Goal: Check status: Check status

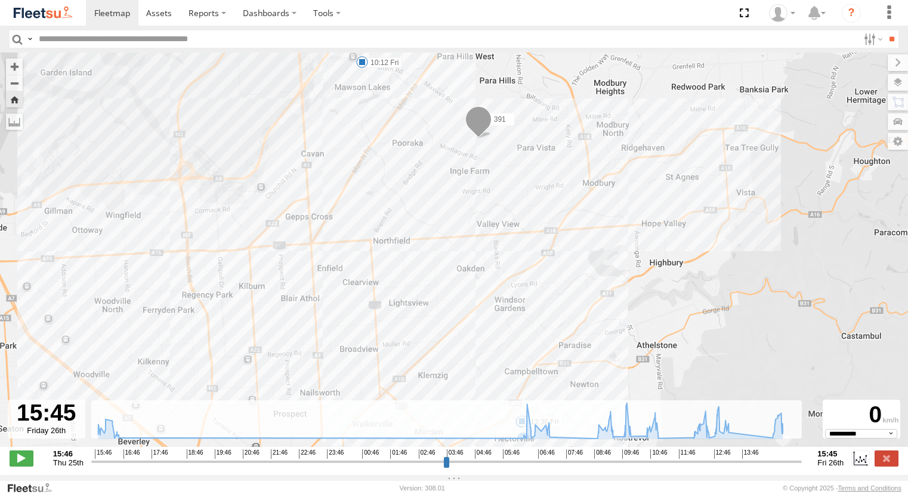
select select "**********"
click at [117, 11] on span at bounding box center [112, 12] width 36 height 11
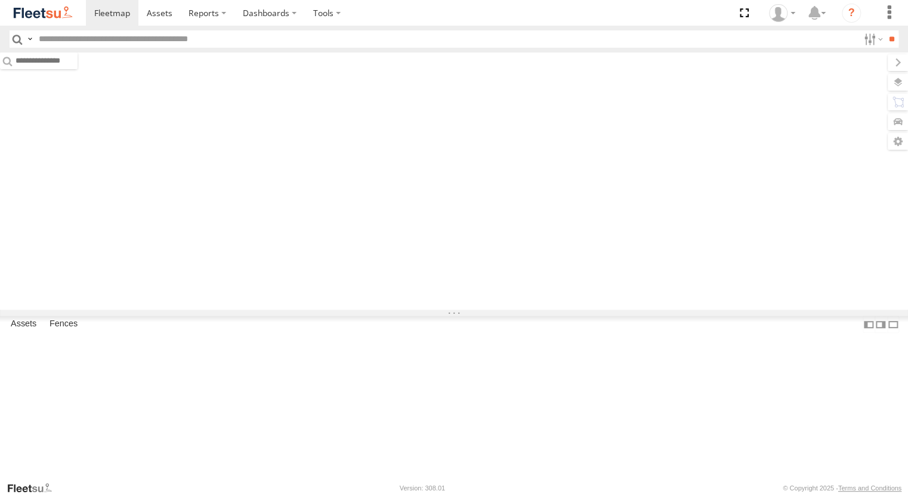
click at [0, 0] on div "391" at bounding box center [0, 0] width 0 height 0
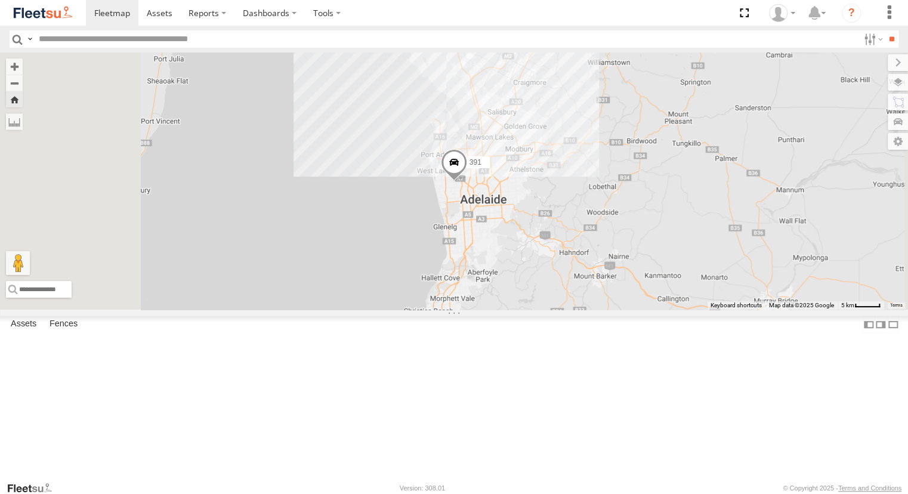
scroll to position [119, 0]
click at [0, 0] on div "153 Powerscaper" at bounding box center [0, 0] width 0 height 0
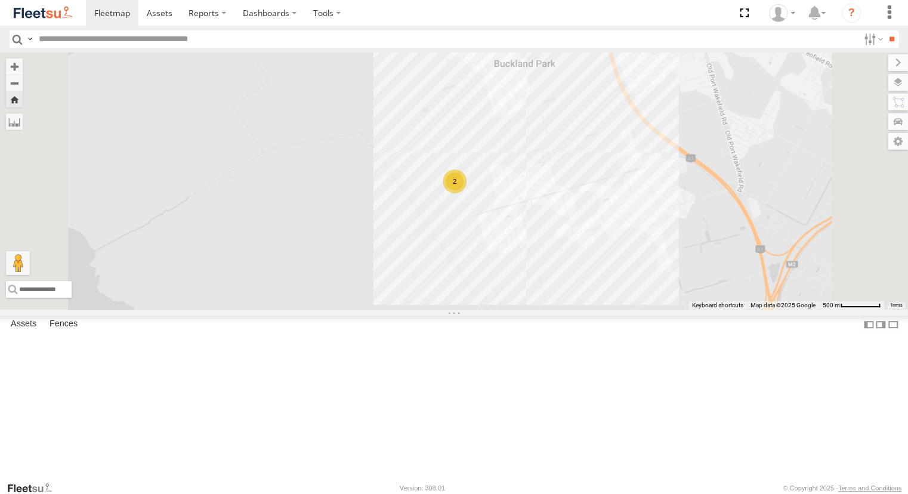
click at [0, 0] on div "391" at bounding box center [0, 0] width 0 height 0
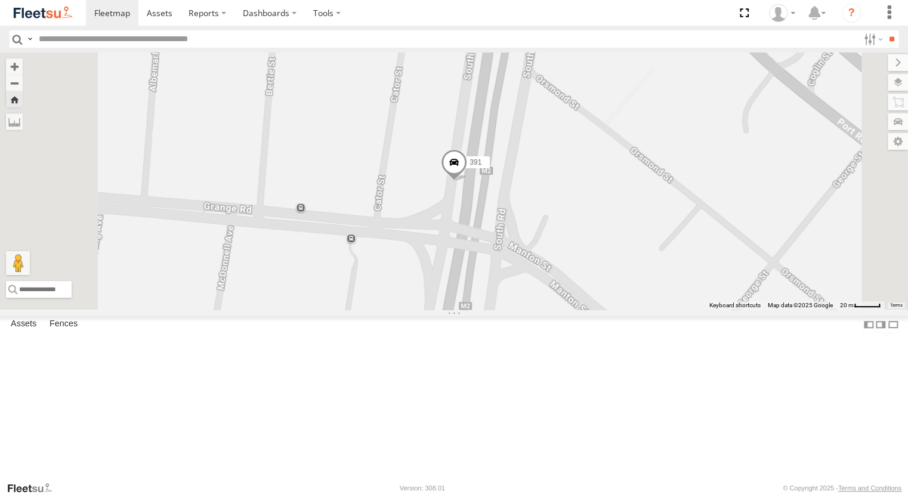
click at [467, 181] on span at bounding box center [454, 165] width 26 height 32
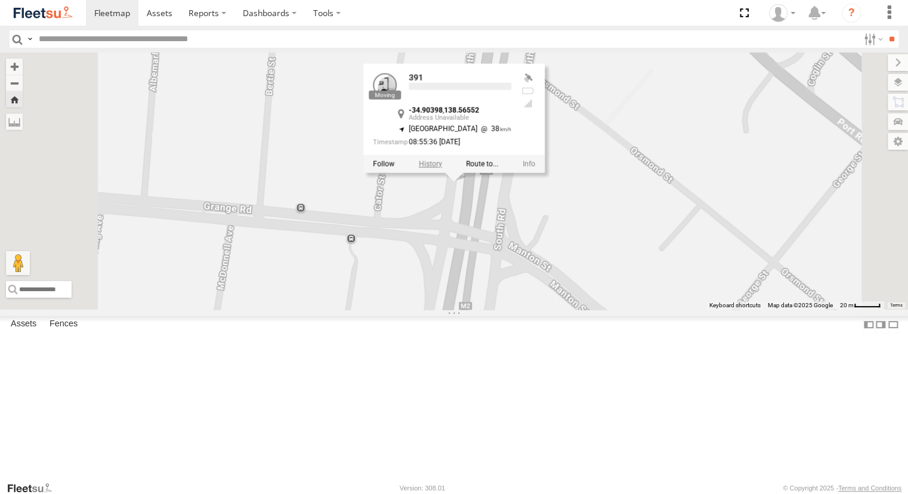
click at [442, 168] on label at bounding box center [430, 163] width 23 height 8
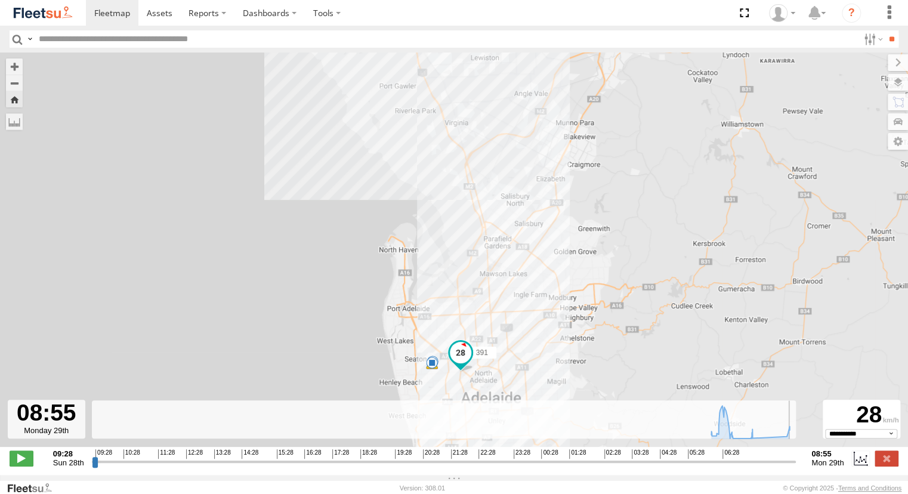
drag, startPoint x: 94, startPoint y: 469, endPoint x: 797, endPoint y: 455, distance: 703.5
type input "**********"
click at [796, 456] on input "range" at bounding box center [444, 461] width 705 height 11
